Goal: Check status: Check status

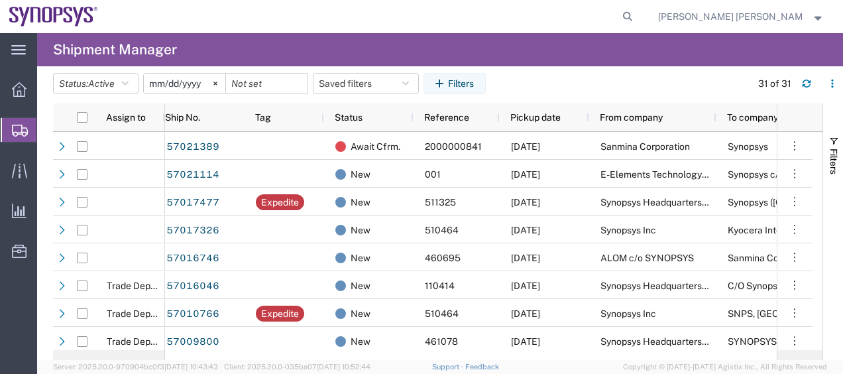
scroll to position [276, 0]
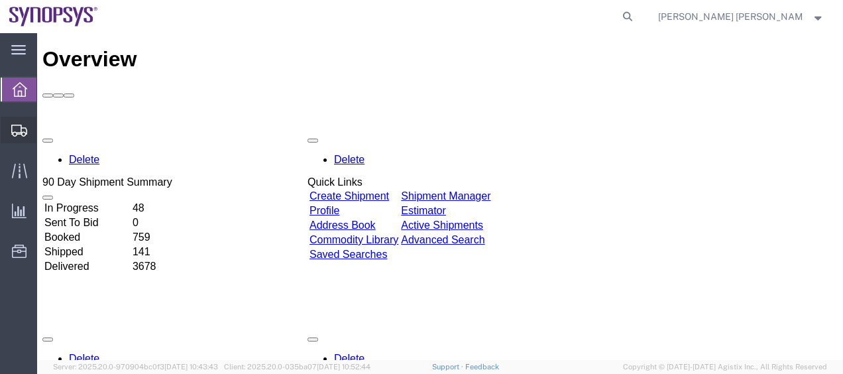
click at [0, 0] on span "Shipment Manager" at bounding box center [0, 0] width 0 height 0
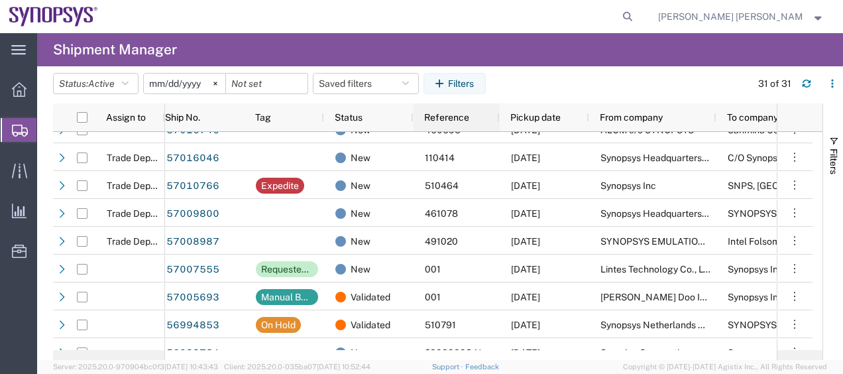
scroll to position [128, 0]
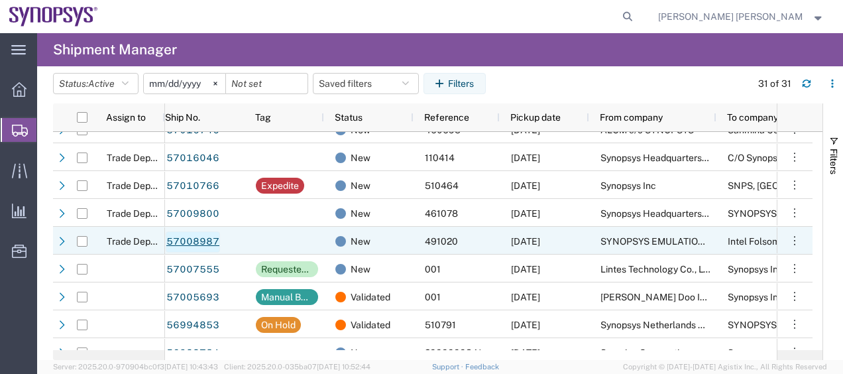
click at [212, 241] on link "57008987" at bounding box center [193, 241] width 54 height 21
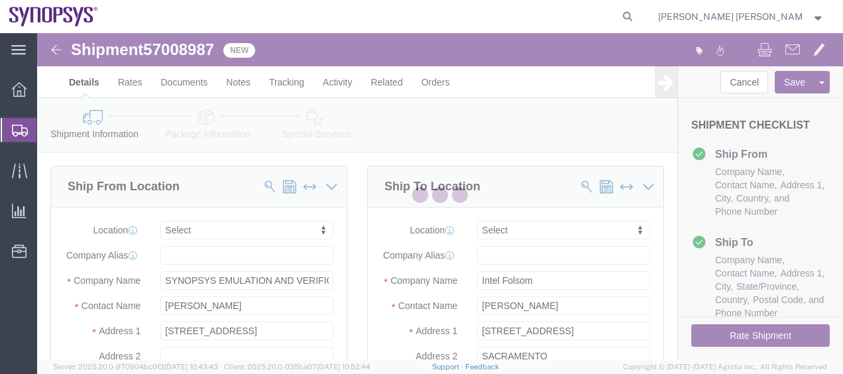
click at [368, 295] on div at bounding box center [440, 196] width 806 height 327
select select
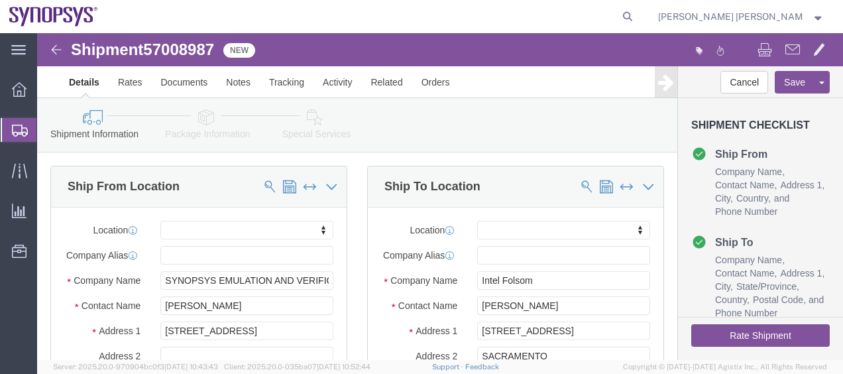
click label "Company Name"
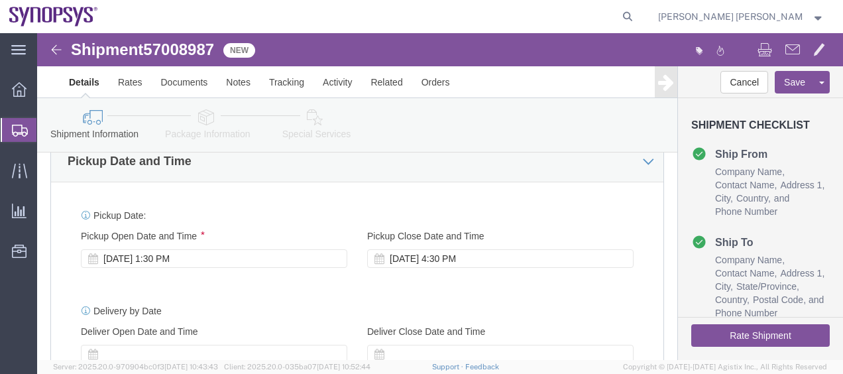
scroll to position [530, 0]
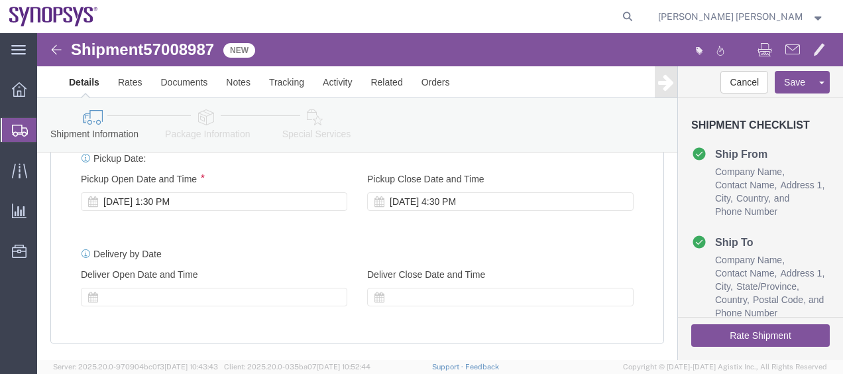
click icon
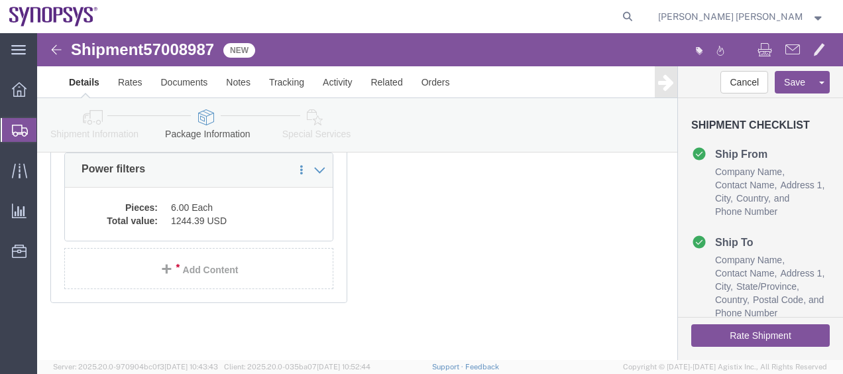
scroll to position [227, 0]
click div "Previous Continue"
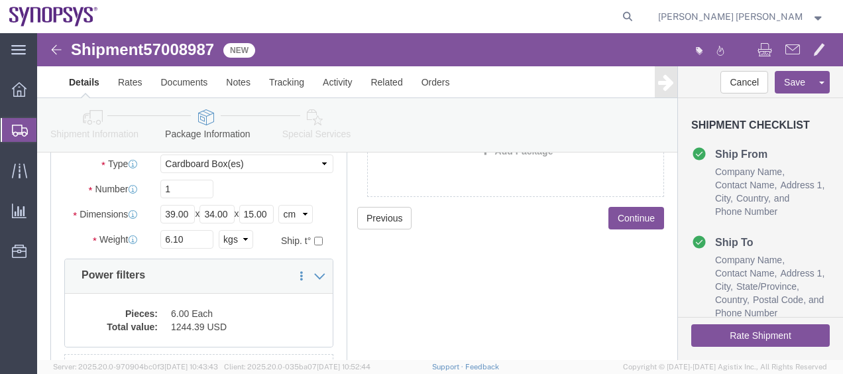
scroll to position [121, 0]
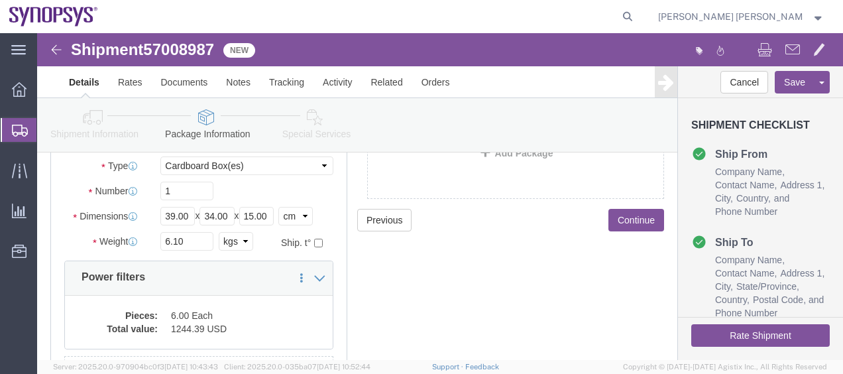
click at [0, 0] on span "Shipment Manager" at bounding box center [0, 0] width 0 height 0
